Goal: Information Seeking & Learning: Learn about a topic

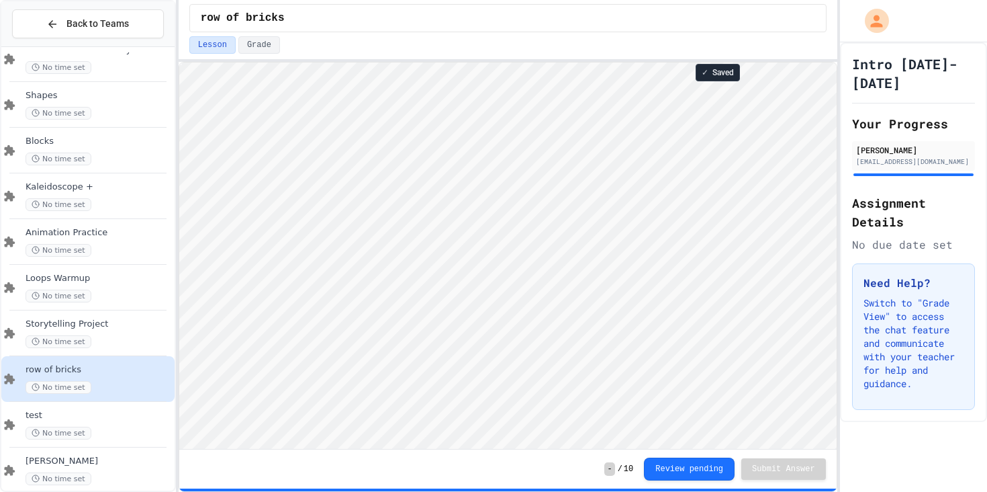
scroll to position [1, 0]
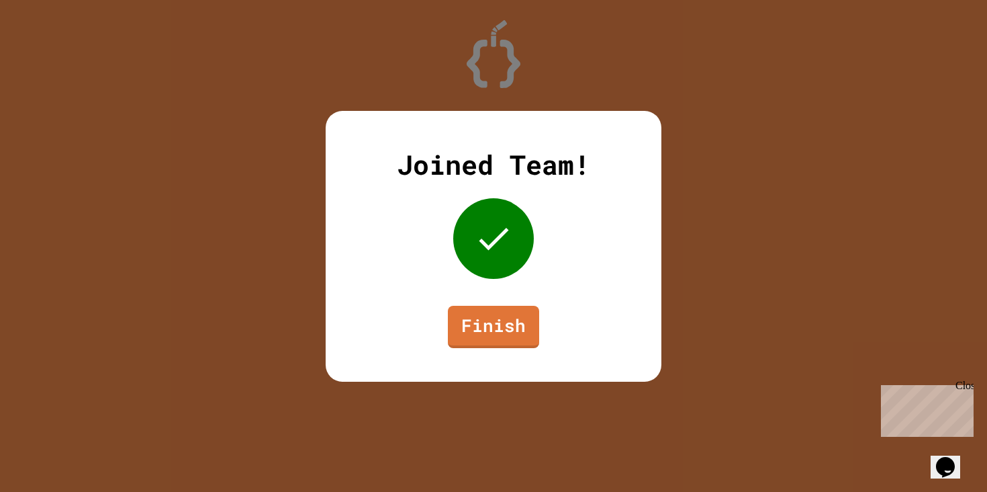
click at [969, 384] on div "Close" at bounding box center [964, 387] width 17 height 17
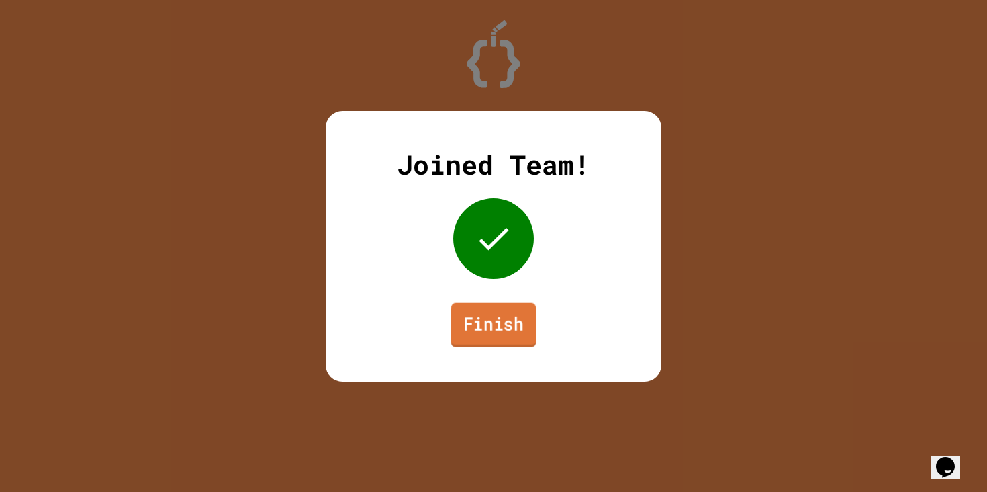
click at [493, 329] on link "Finish" at bounding box center [493, 324] width 85 height 44
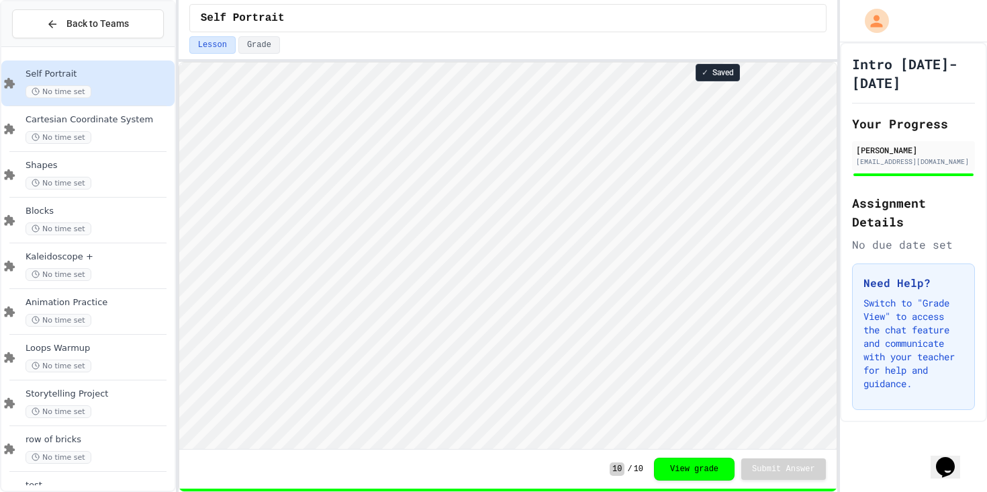
scroll to position [1, 0]
click at [151, 130] on div "Cartesian Coordinate System No time set" at bounding box center [99, 129] width 146 height 30
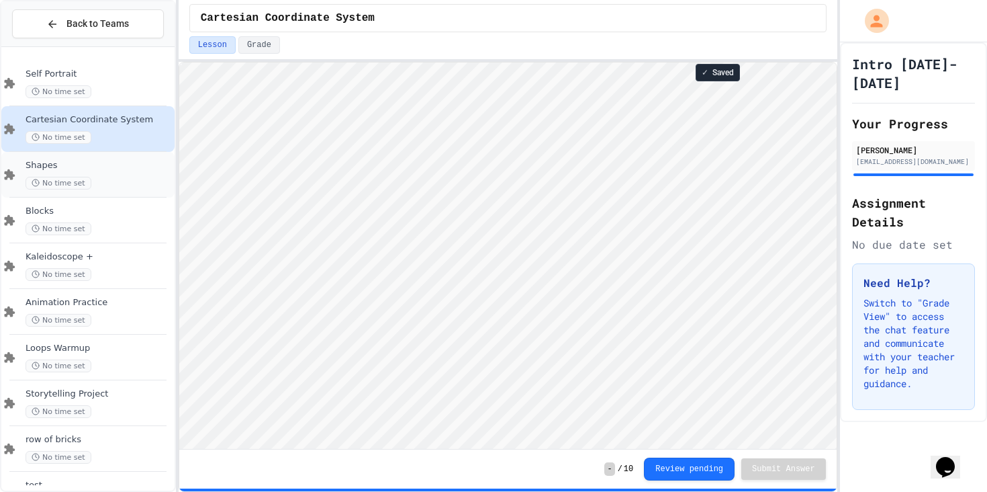
click at [130, 169] on span "Shapes" at bounding box center [99, 165] width 146 height 11
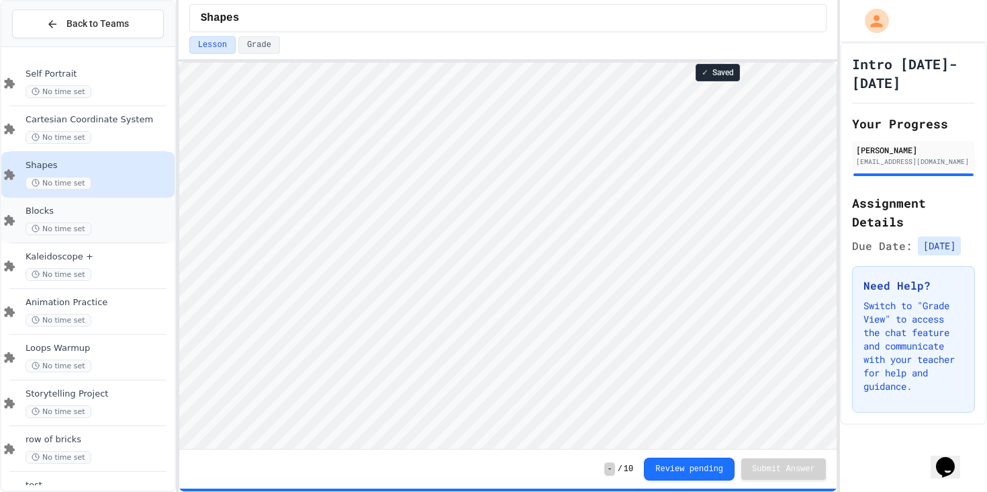
click at [136, 204] on div "Blocks No time set" at bounding box center [87, 220] width 173 height 46
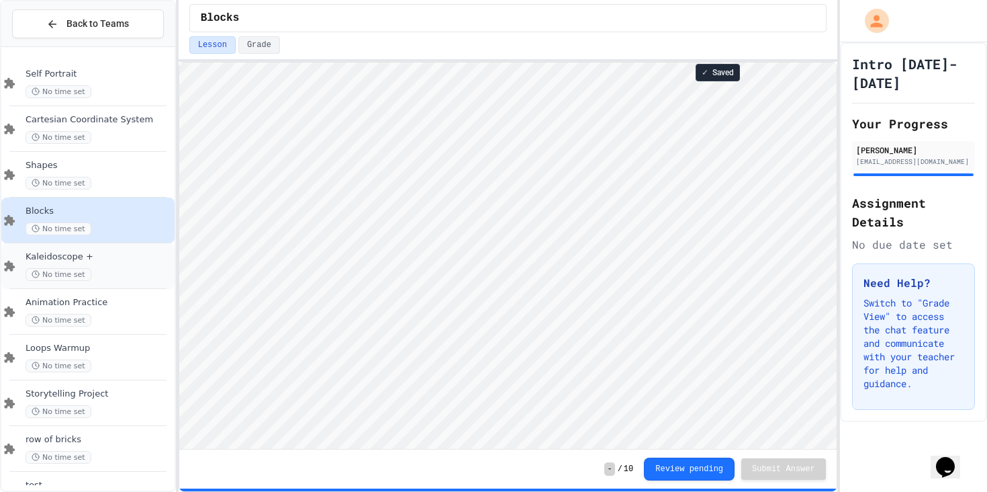
click at [146, 265] on div "Kaleidoscope + No time set" at bounding box center [99, 266] width 146 height 30
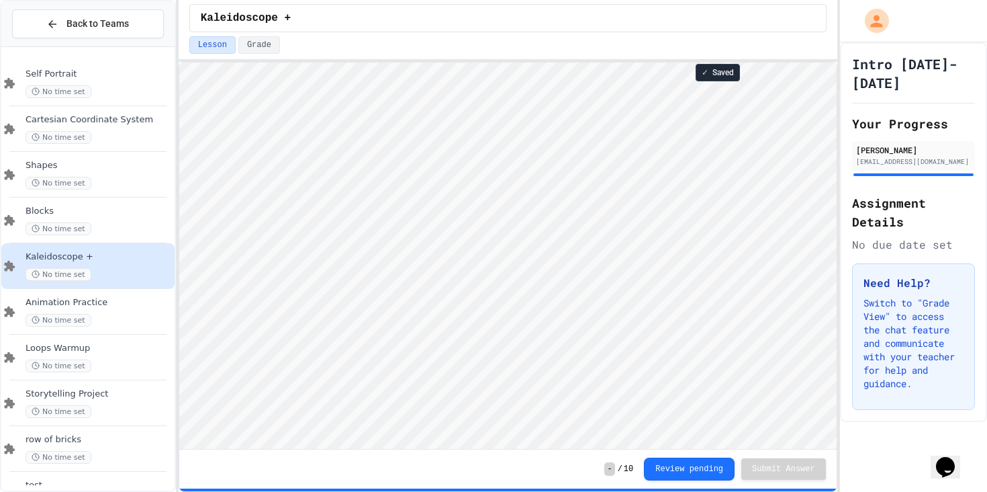
scroll to position [1, 0]
click at [44, 327] on div "Animation Practice No time set" at bounding box center [87, 312] width 173 height 46
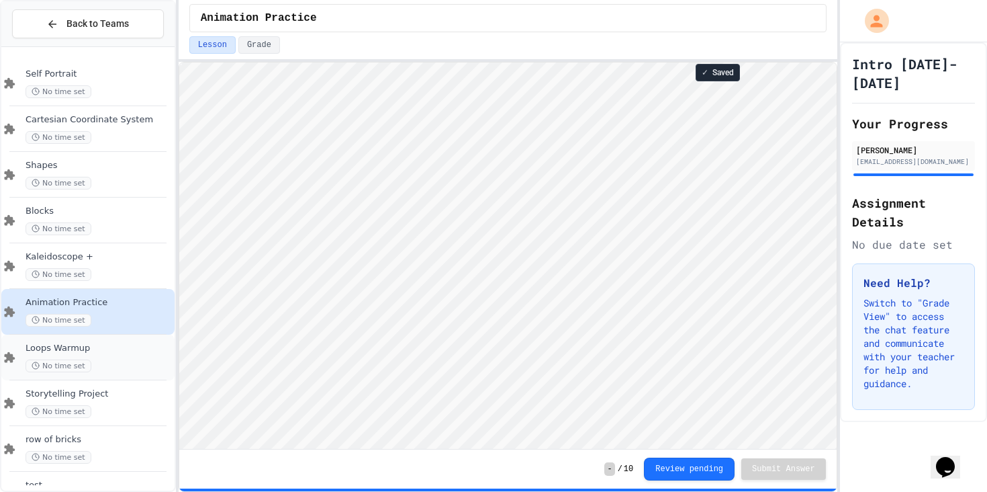
click at [142, 361] on div "No time set" at bounding box center [99, 365] width 146 height 13
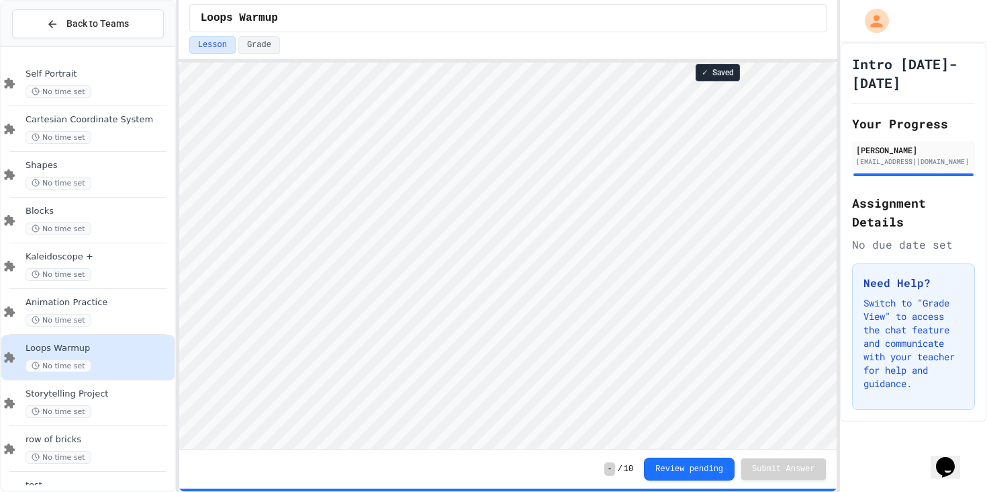
scroll to position [58, 0]
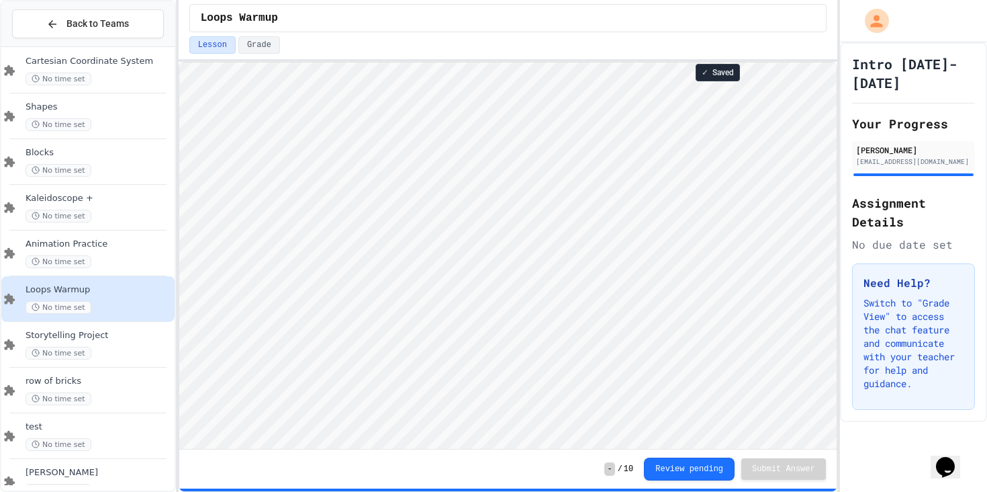
click at [49, 338] on span "Storytelling Project" at bounding box center [99, 335] width 146 height 11
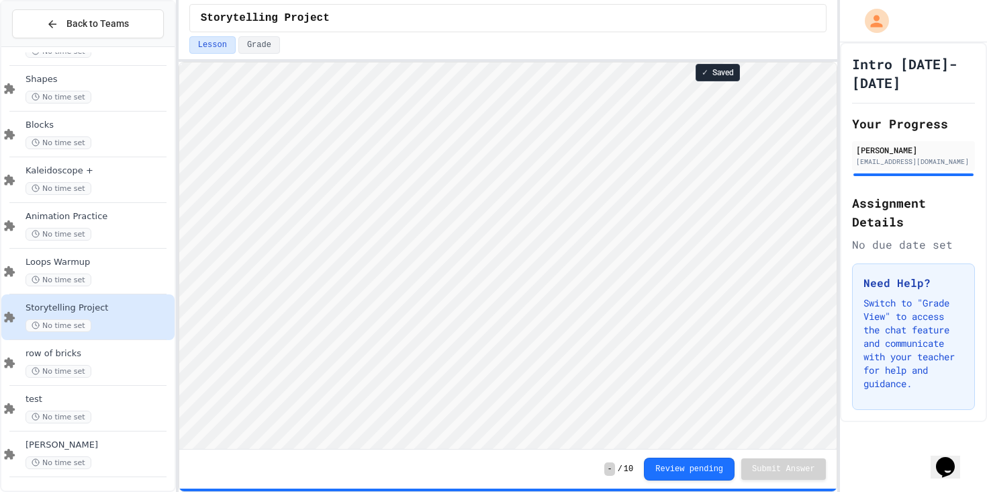
click at [91, 343] on div "row of bricks No time set" at bounding box center [87, 363] width 173 height 46
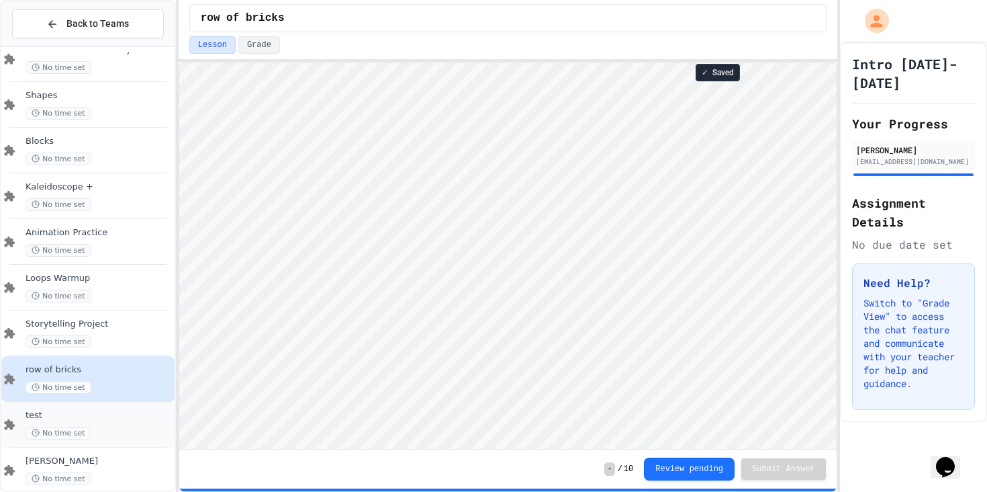
click at [149, 435] on div "No time set" at bounding box center [99, 432] width 146 height 13
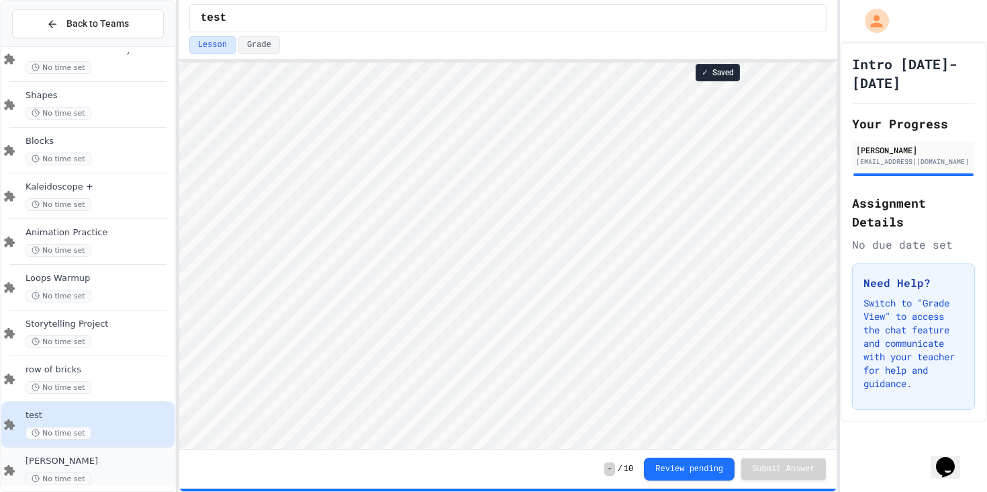
click at [123, 464] on span "[PERSON_NAME]" at bounding box center [99, 460] width 146 height 11
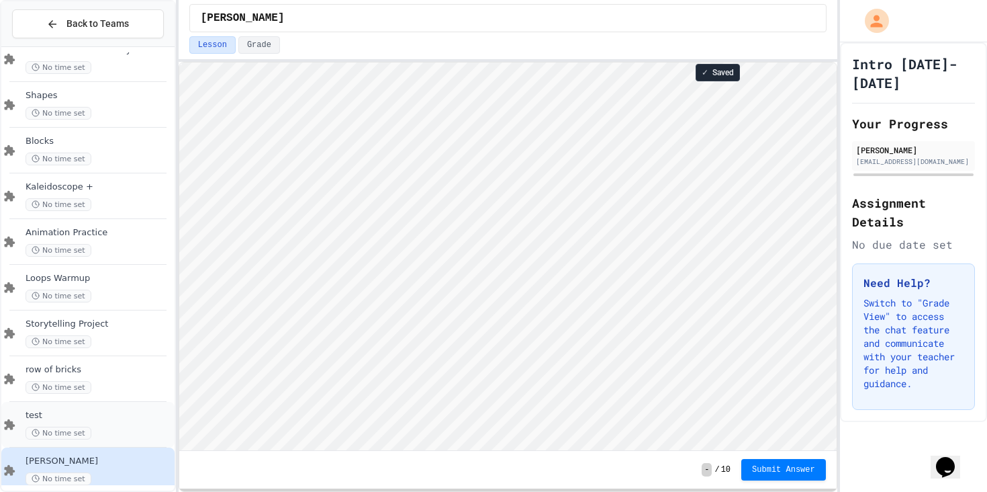
click at [114, 426] on div "No time set" at bounding box center [99, 432] width 146 height 13
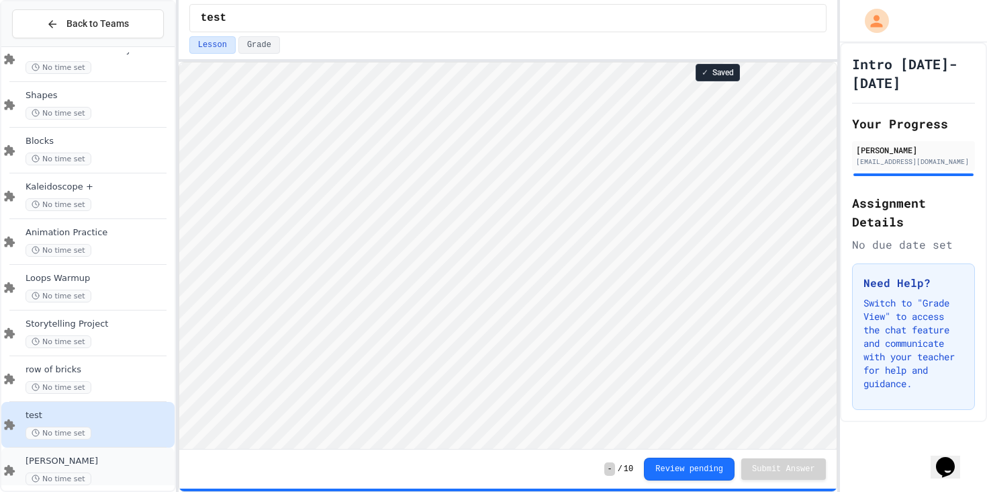
click at [132, 450] on div "[PERSON_NAME] No time set" at bounding box center [87, 470] width 173 height 46
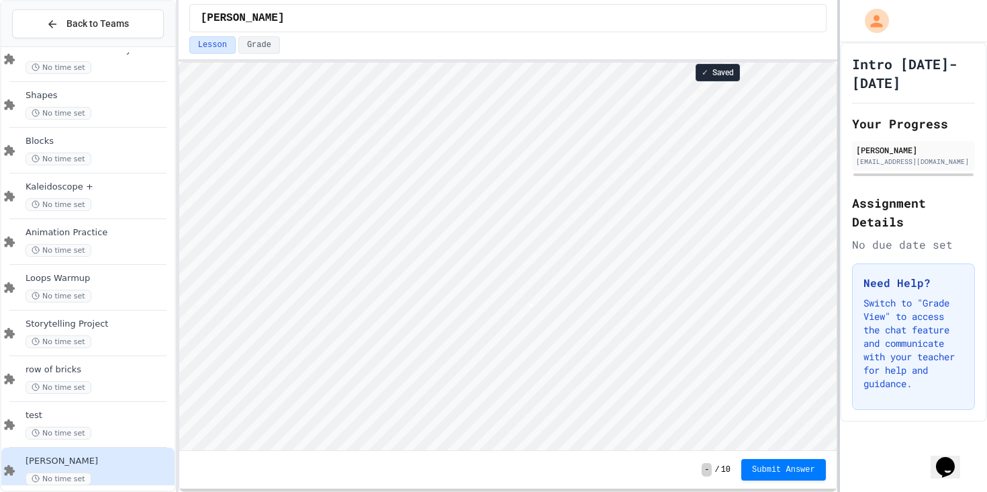
scroll to position [1, 0]
type textarea "**"
click at [152, 424] on div "test No time set" at bounding box center [99, 425] width 146 height 30
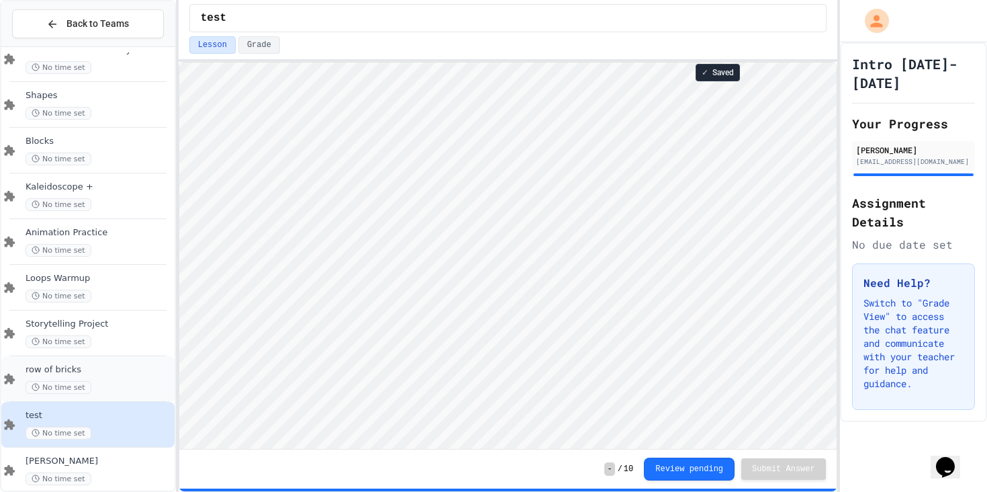
click at [132, 375] on span "row of bricks" at bounding box center [99, 369] width 146 height 11
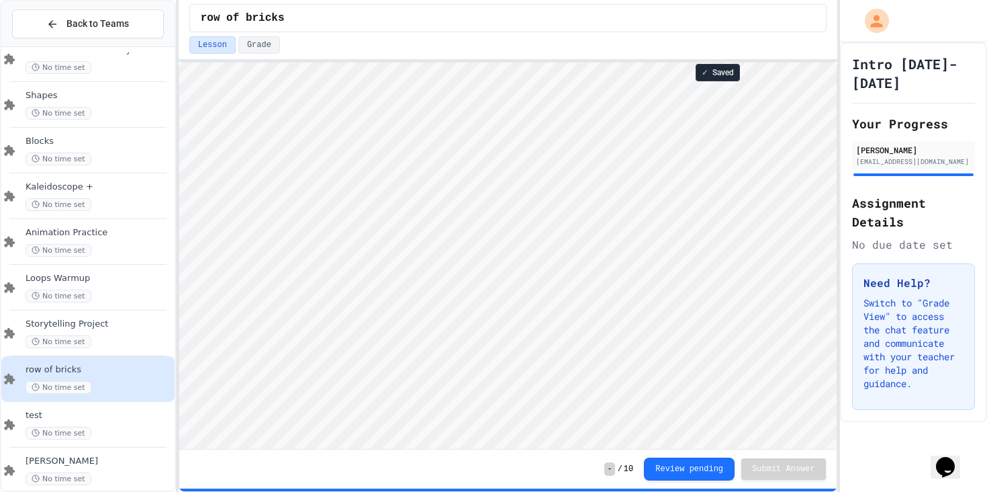
scroll to position [1, 0]
